Goal: Task Accomplishment & Management: Manage account settings

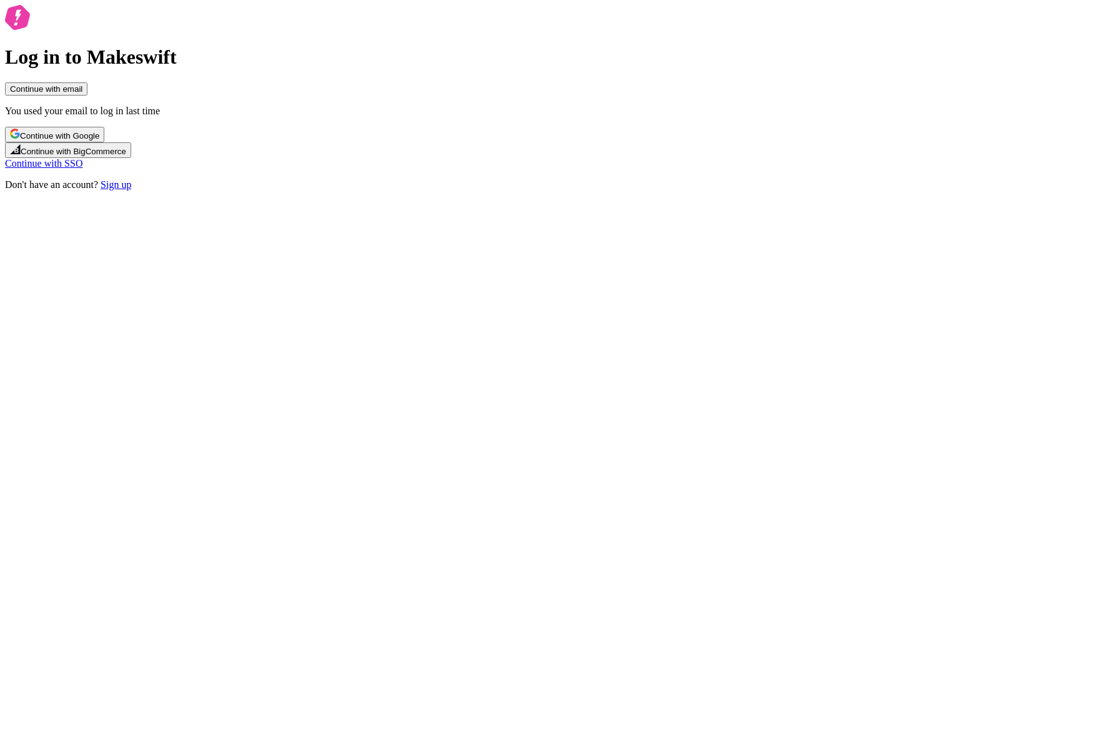
click at [87, 96] on button "Continue with email" at bounding box center [46, 88] width 82 height 13
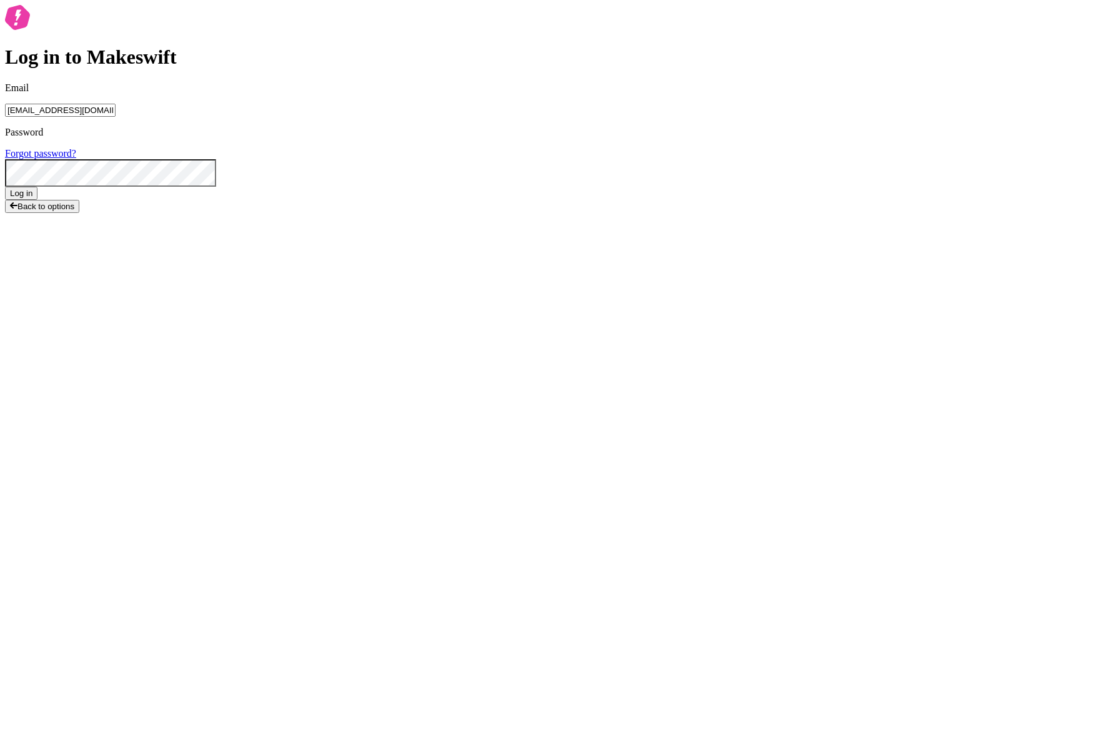
type input "lukemirejoseph+63@gmail.com"
click at [563, 159] on div "Password Forgot password?" at bounding box center [556, 143] width 1103 height 32
click at [5, 187] on button "Log in" at bounding box center [21, 193] width 32 height 13
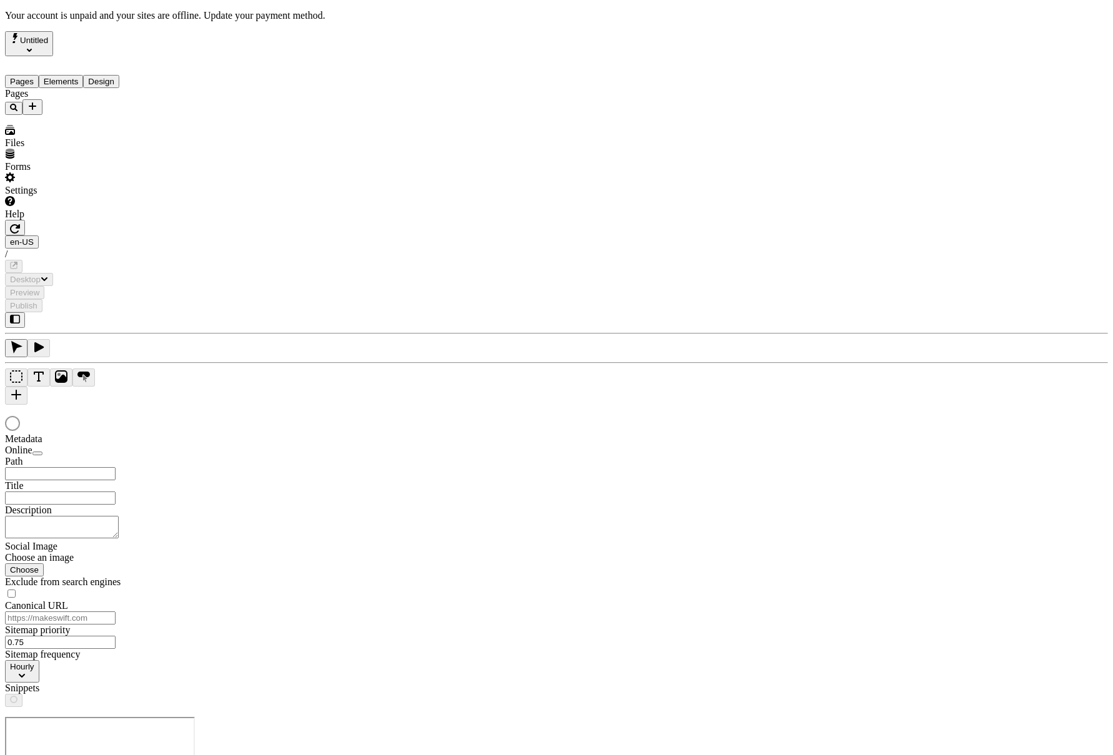
type input "Text Heavy Example C"
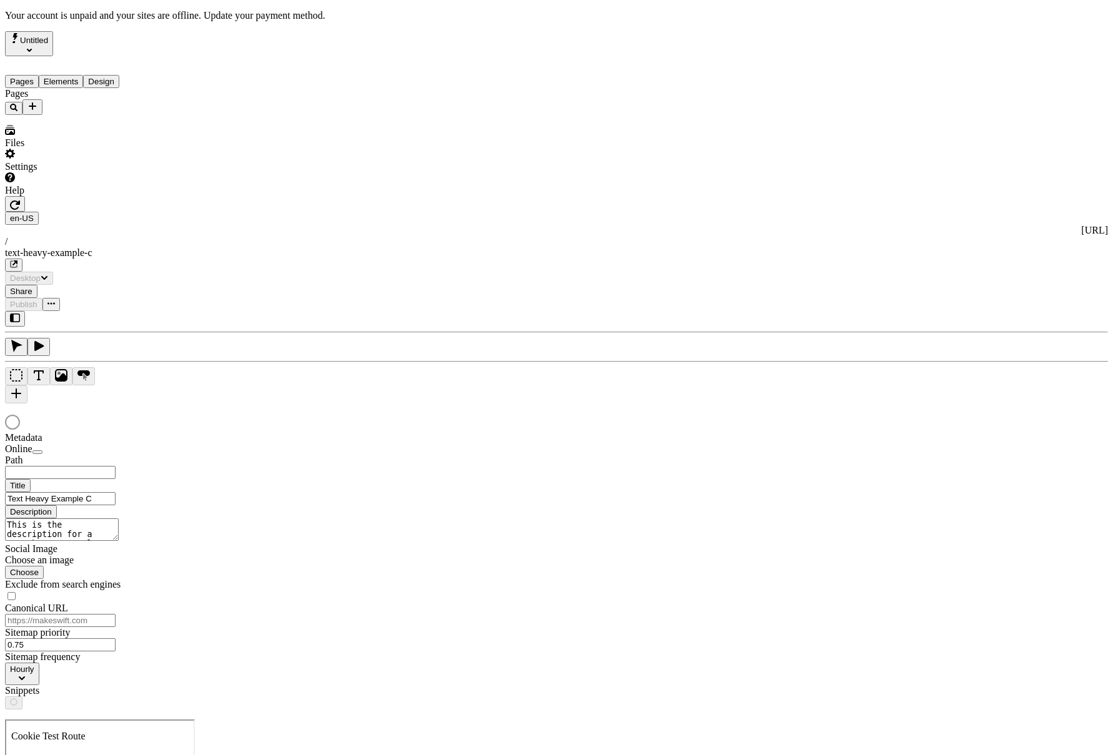
type input "/text-heavy-example-c"
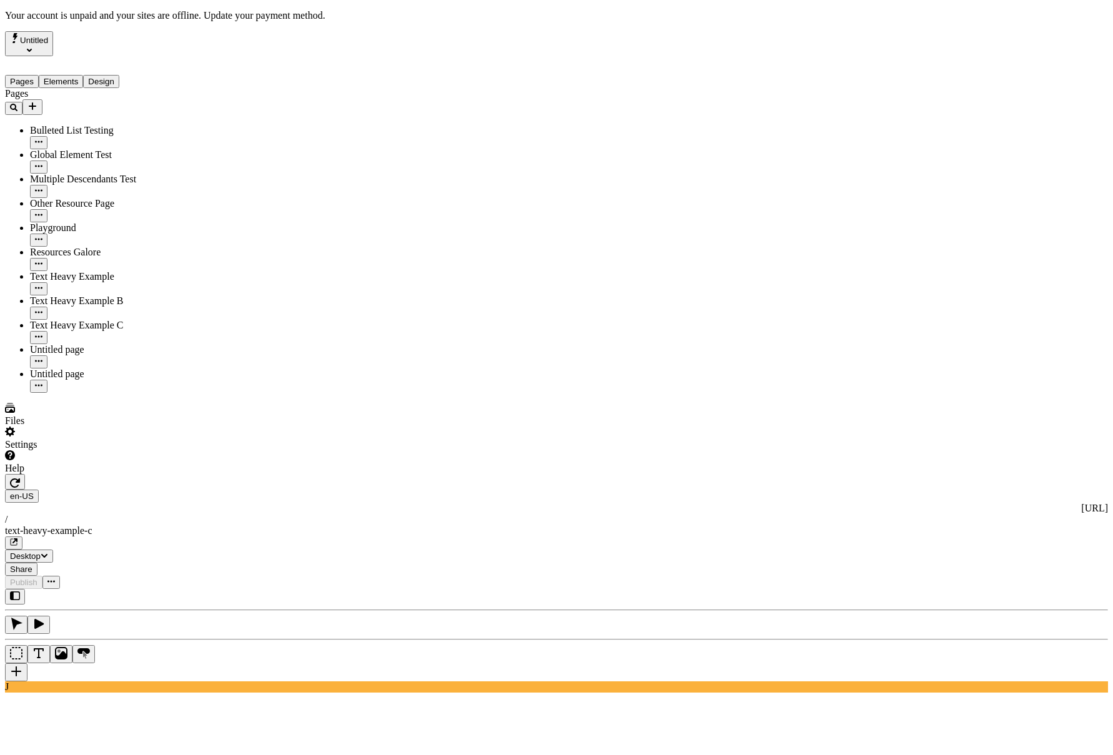
click at [157, 589] on div "J" at bounding box center [556, 641] width 1103 height 104
click at [168, 589] on div "J" at bounding box center [556, 641] width 1103 height 104
click at [86, 59] on div "Pages Elements Design" at bounding box center [79, 72] width 149 height 32
click at [82, 75] on button "Elements" at bounding box center [61, 81] width 45 height 13
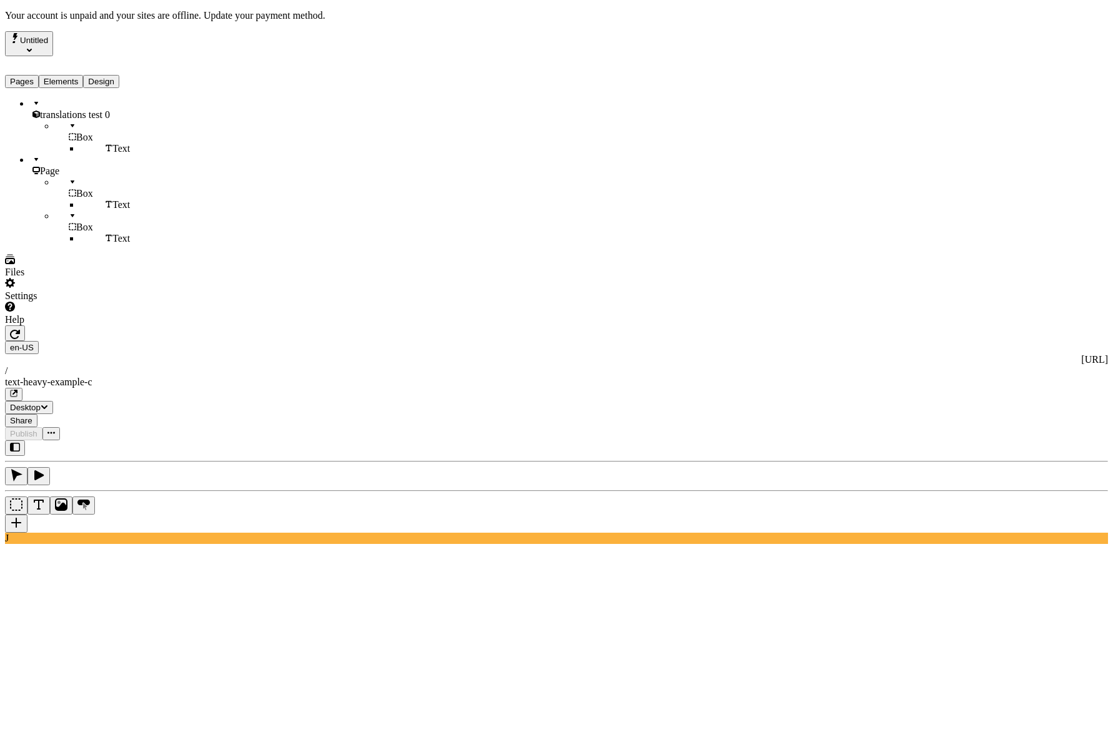
click at [39, 75] on button "Pages" at bounding box center [22, 81] width 34 height 13
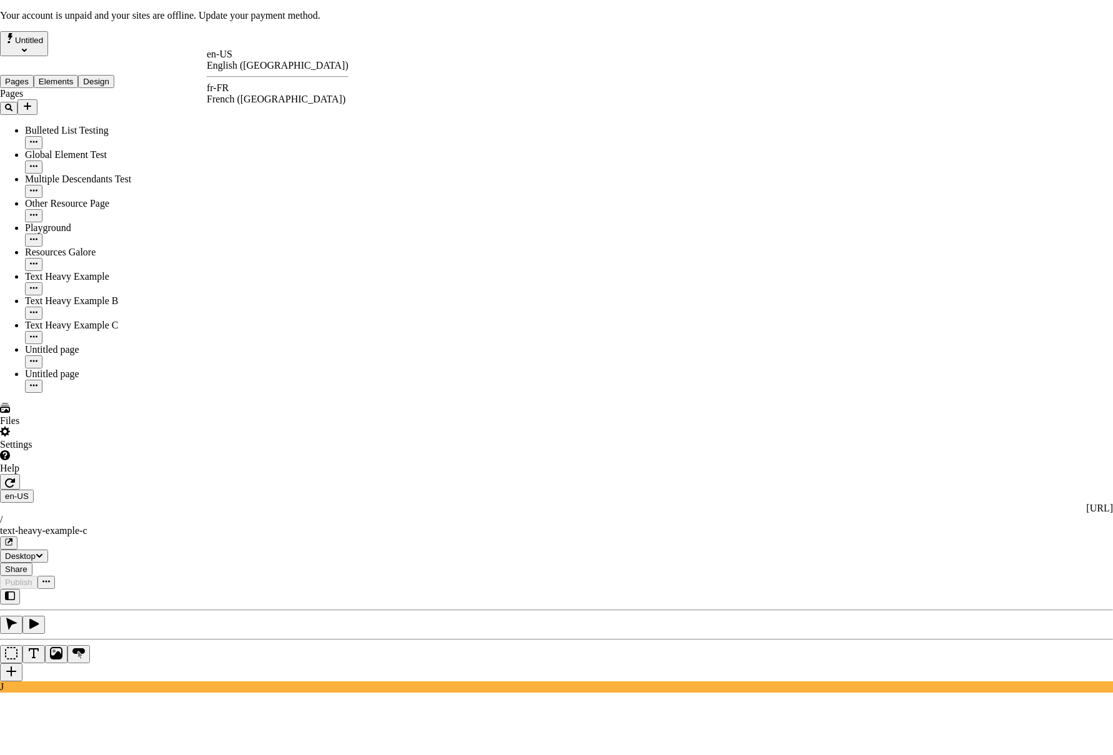
click at [239, 94] on div "fr-FR" at bounding box center [278, 87] width 142 height 11
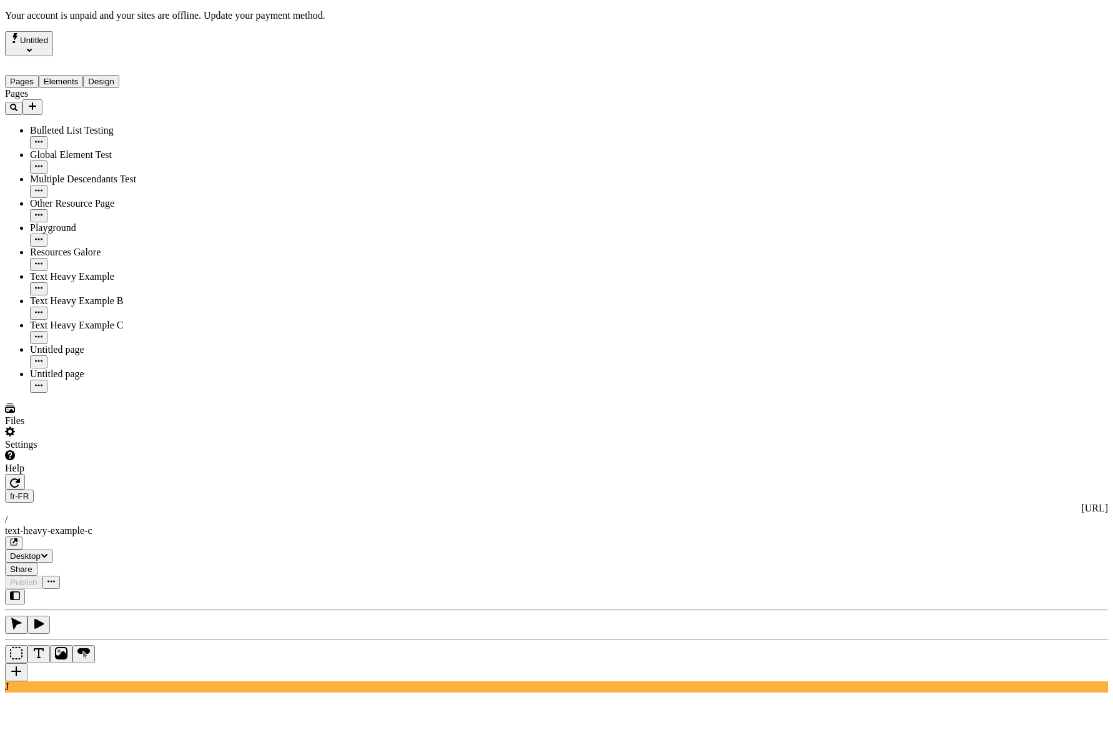
click at [125, 450] on div "Settings" at bounding box center [79, 438] width 149 height 24
